Goal: Obtain resource: Obtain resource

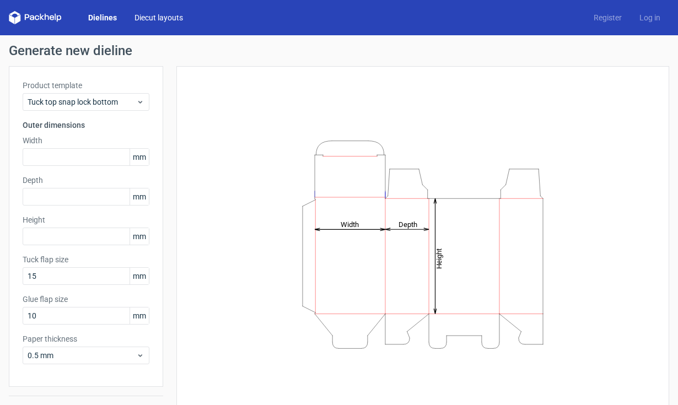
click at [176, 21] on link "Diecut layouts" at bounding box center [159, 17] width 66 height 11
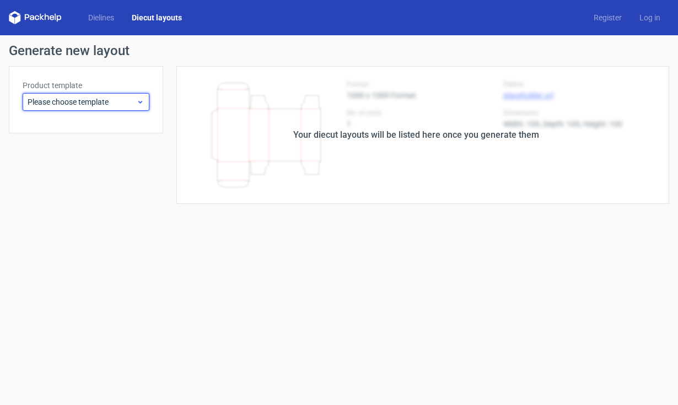
click at [58, 103] on span "Please choose template" at bounding box center [82, 101] width 109 height 11
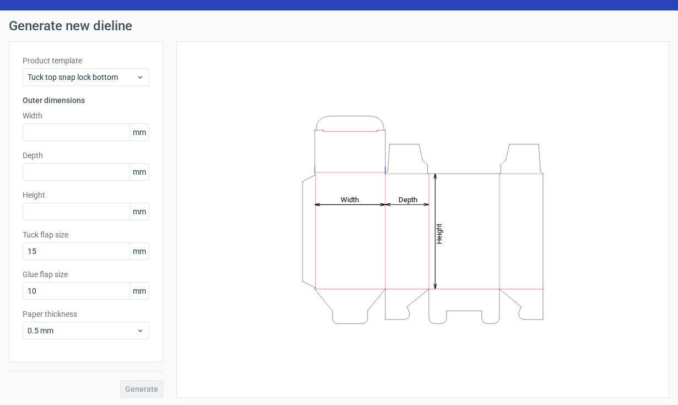
scroll to position [26, 0]
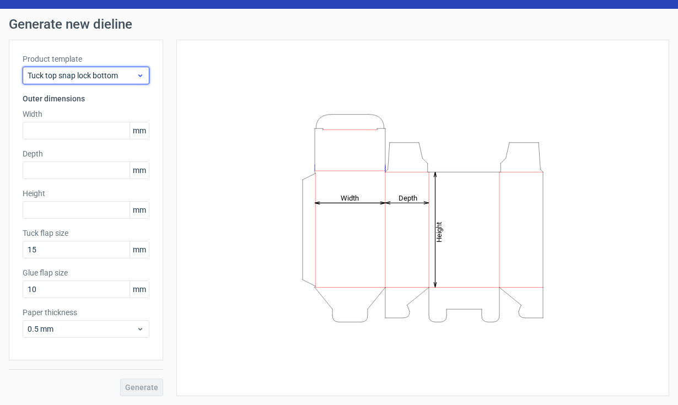
click at [70, 79] on span "Tuck top snap lock bottom" at bounding box center [82, 75] width 109 height 11
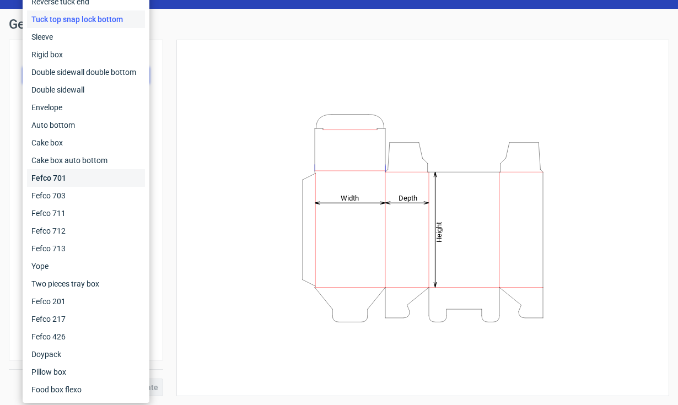
click at [65, 171] on div "Fefco 701" at bounding box center [86, 178] width 118 height 18
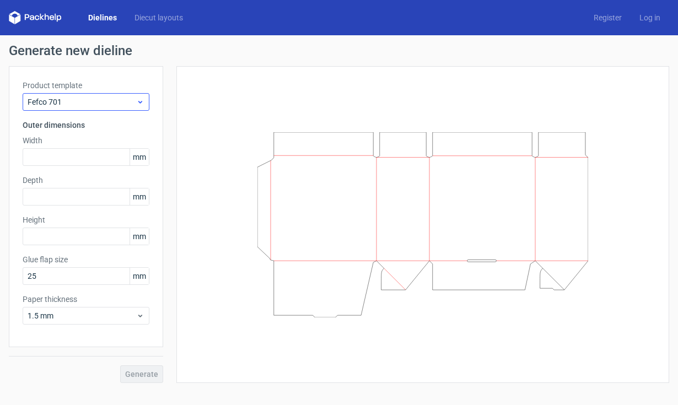
click at [82, 100] on span "Fefco 701" at bounding box center [82, 101] width 109 height 11
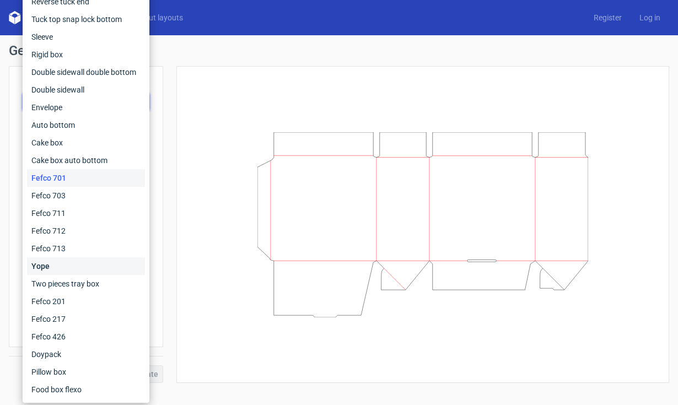
click at [61, 267] on div "Yope" at bounding box center [86, 266] width 118 height 18
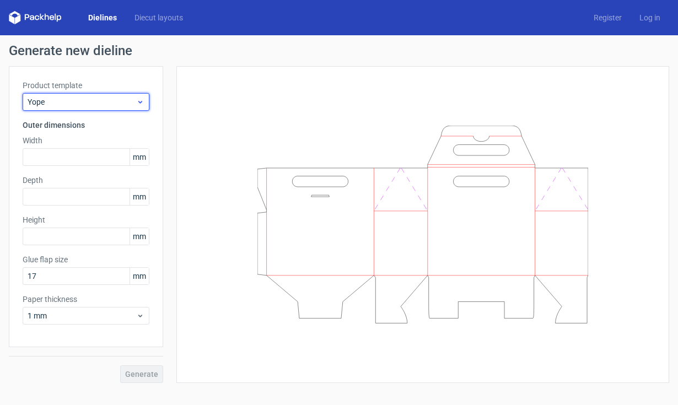
click at [90, 104] on span "Yope" at bounding box center [82, 101] width 109 height 11
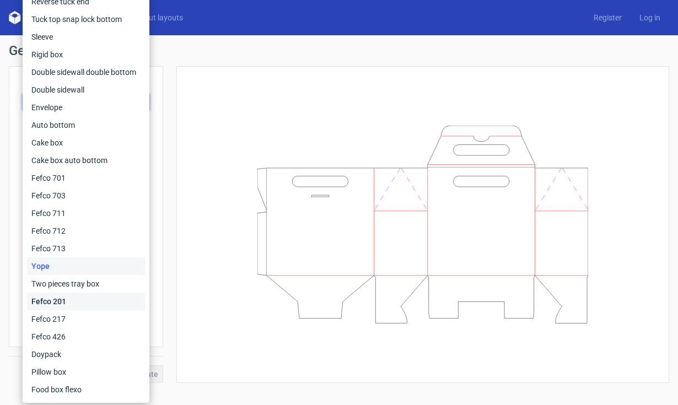
click at [86, 309] on div "Fefco 201" at bounding box center [86, 302] width 118 height 18
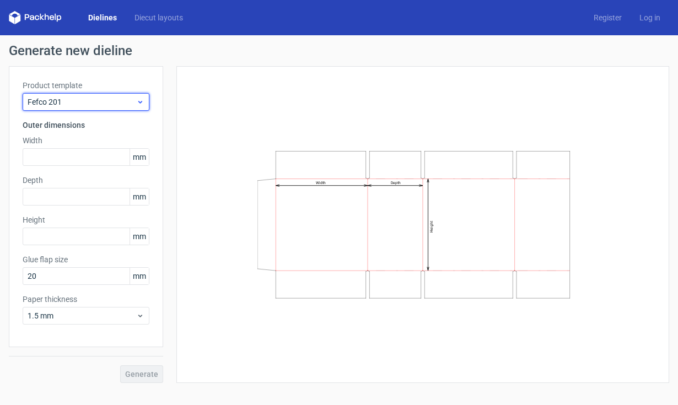
click at [89, 106] on span "Fefco 201" at bounding box center [82, 101] width 109 height 11
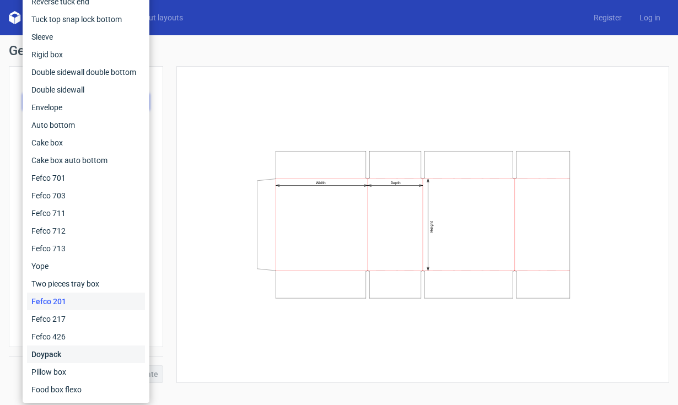
click at [64, 350] on div "Doypack" at bounding box center [86, 354] width 118 height 18
